Goal: Task Accomplishment & Management: Use online tool/utility

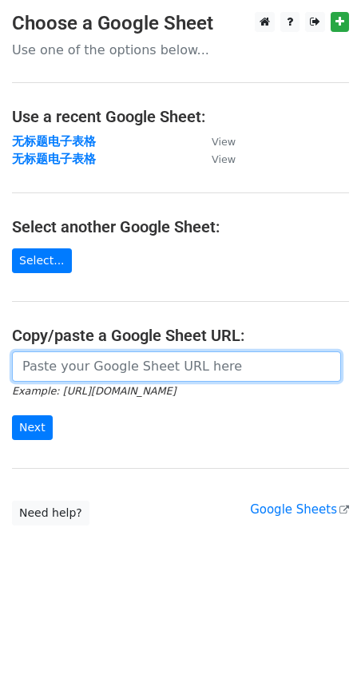
paste input "https://docs.google.com/spreadsheets/d/1bqR4BNwDZsqm6ZnAYD4mQh-Vj0UKpO3dtMXiFrZ…"
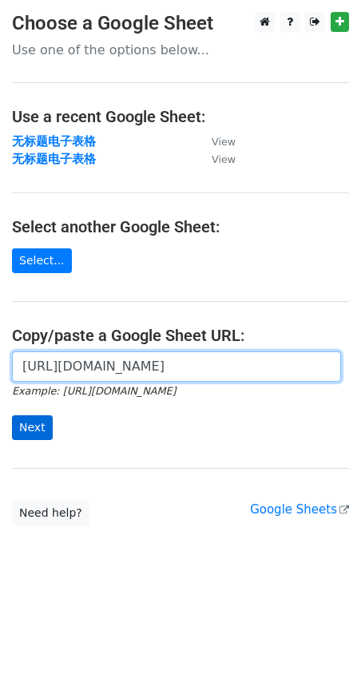
type input "https://docs.google.com/spreadsheets/d/1bqR4BNwDZsqm6ZnAYD4mQh-Vj0UKpO3dtMXiFrZ…"
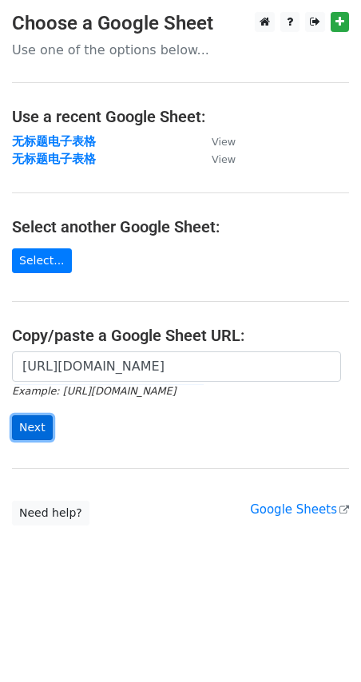
click at [21, 435] on input "Next" at bounding box center [32, 427] width 41 height 25
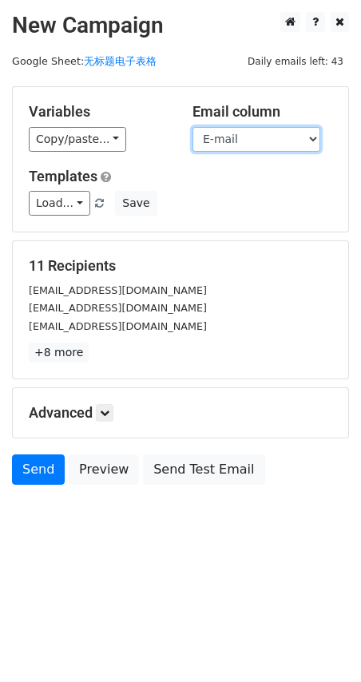
click at [292, 140] on select "Name E-mail" at bounding box center [257, 139] width 128 height 25
click at [193, 127] on select "Name E-mail" at bounding box center [257, 139] width 128 height 25
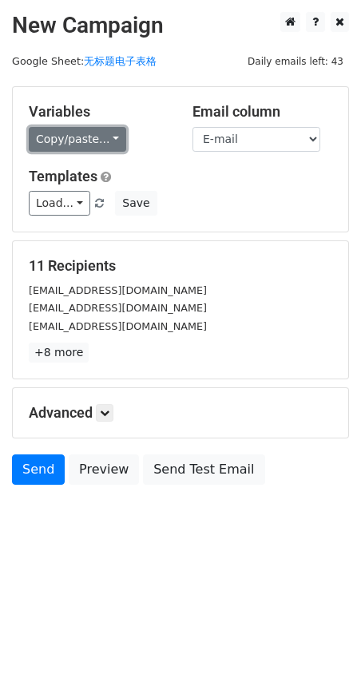
click at [101, 133] on link "Copy/paste..." at bounding box center [77, 139] width 97 height 25
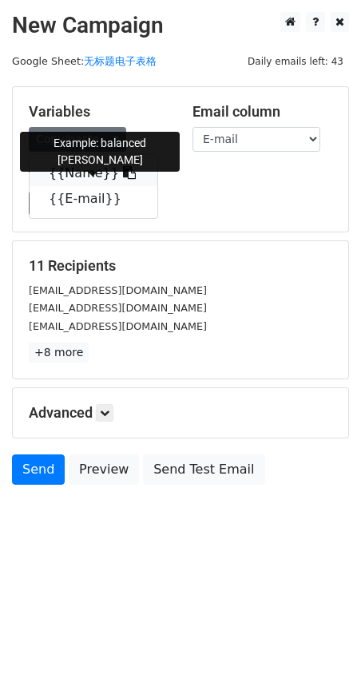
click at [83, 168] on link "{{Name}}" at bounding box center [94, 174] width 128 height 26
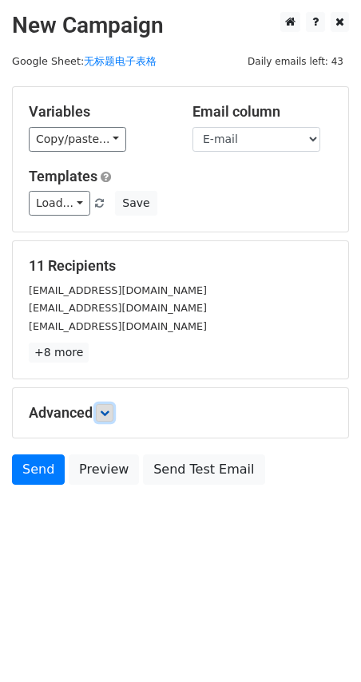
click at [108, 408] on icon at bounding box center [105, 413] width 10 height 10
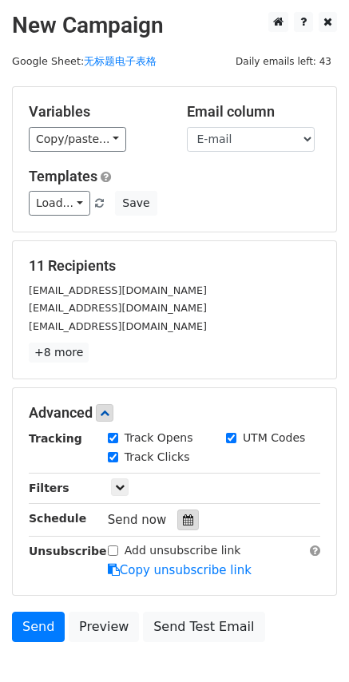
click at [186, 521] on icon at bounding box center [188, 520] width 10 height 11
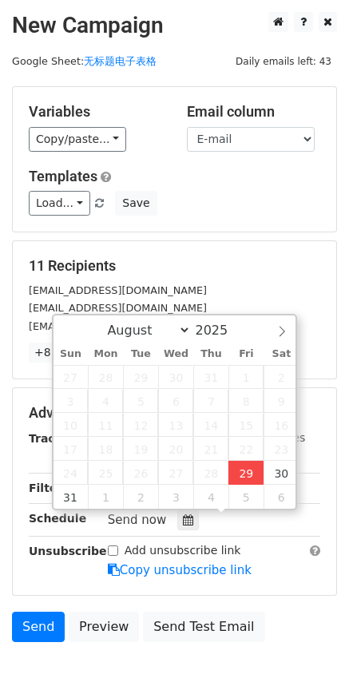
type input "[DATE] 17:56"
type input "05"
type input "56"
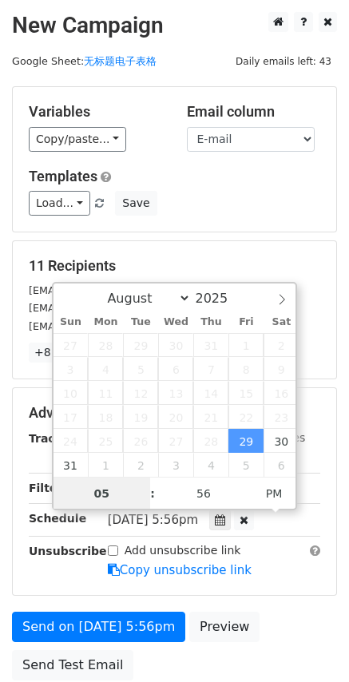
scroll to position [1, 0]
type input "10"
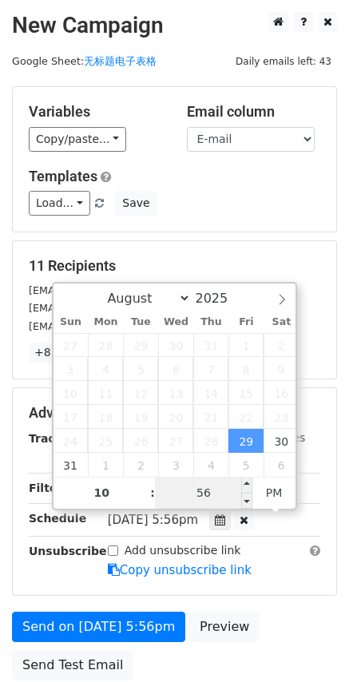
type input "[DATE] 22:56"
click at [205, 495] on input "56" at bounding box center [203, 493] width 97 height 32
type input "00"
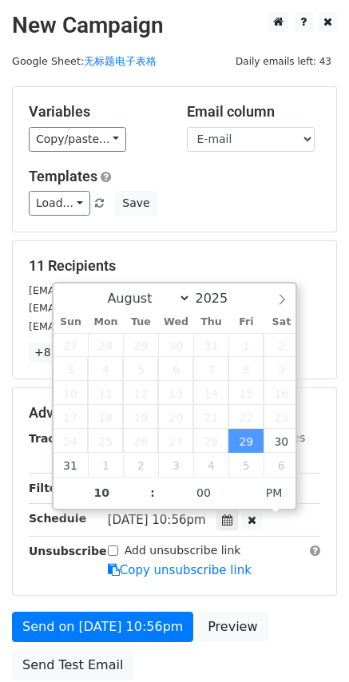
type input "[DATE] 22:00"
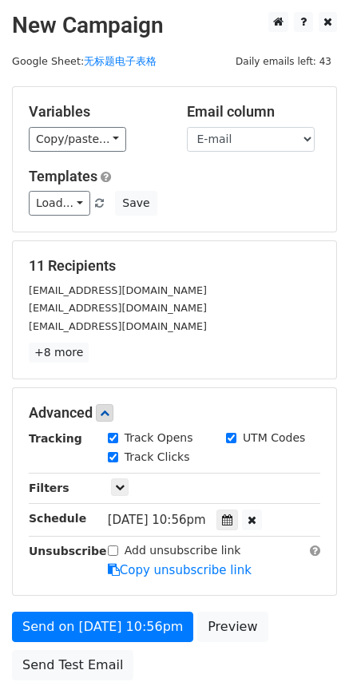
click at [282, 217] on div "Variables Copy/paste... {{Name}} {{E-mail}} Email column Name E-mail Templates …" at bounding box center [175, 159] width 324 height 145
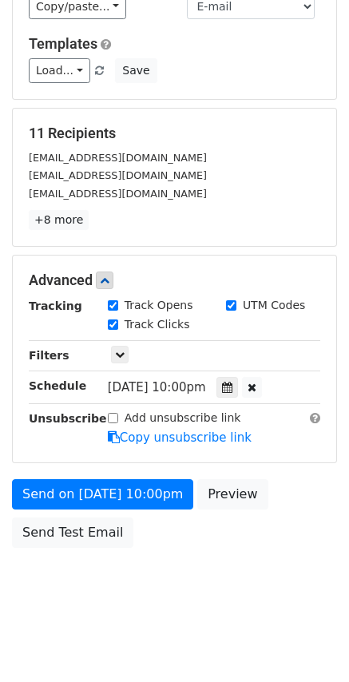
scroll to position [134, 0]
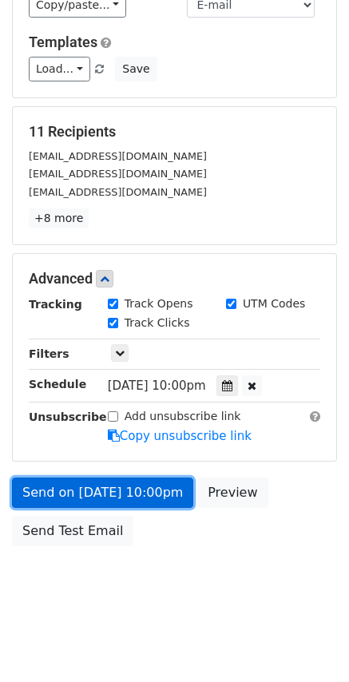
click at [67, 495] on link "Send on [DATE] 10:00pm" at bounding box center [102, 493] width 181 height 30
